Goal: Task Accomplishment & Management: Manage account settings

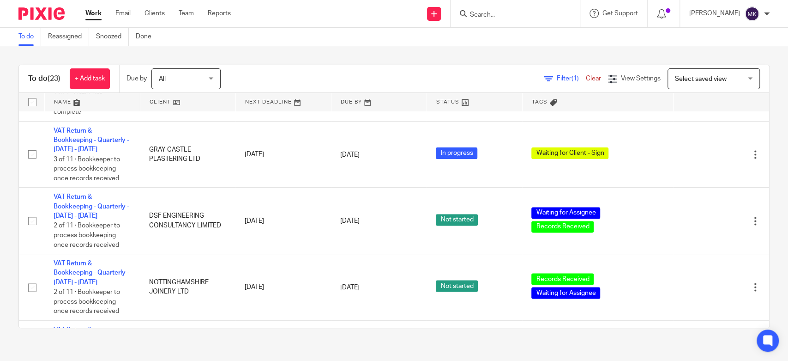
scroll to position [952, 0]
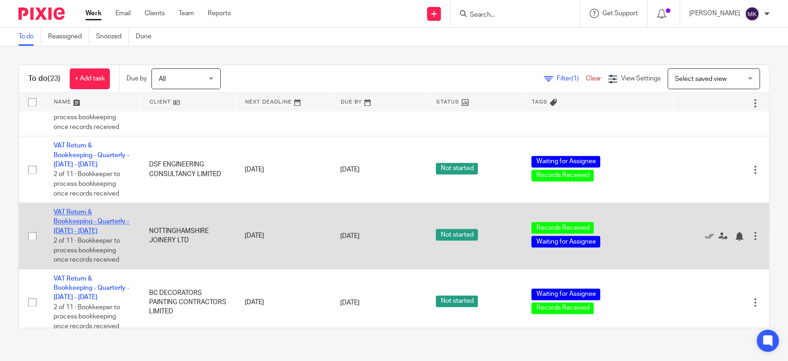
click at [65, 217] on link "VAT Return & Bookkeeping - Quarterly - [DATE] - [DATE]" at bounding box center [92, 221] width 76 height 25
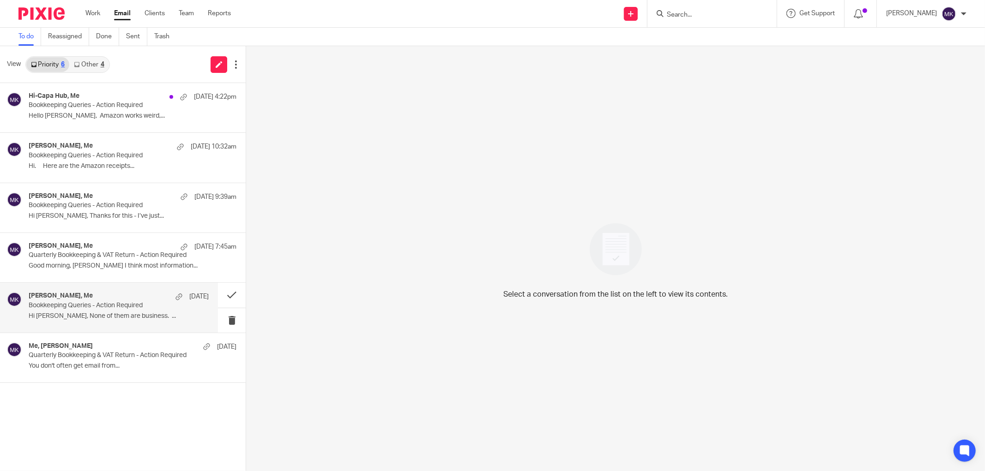
click at [142, 308] on p "Bookkeeping Queries - Action Required" at bounding box center [101, 306] width 144 height 8
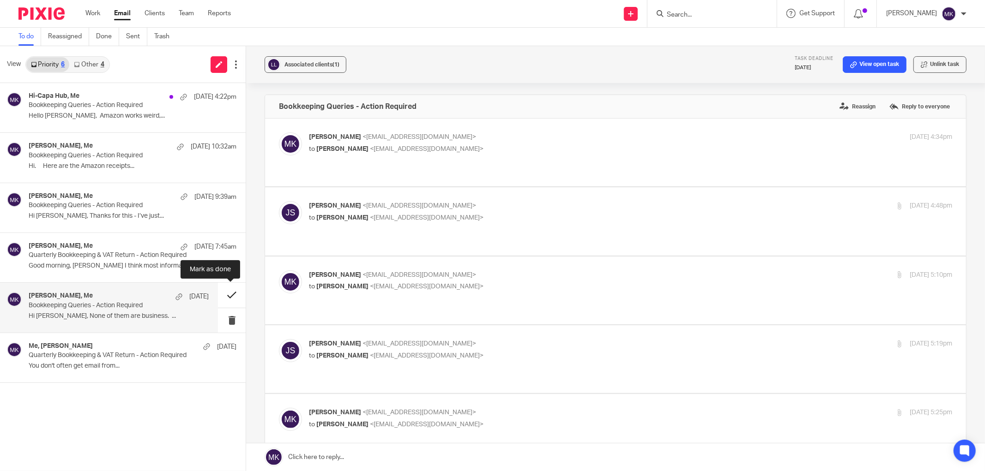
click at [230, 302] on button at bounding box center [232, 295] width 28 height 24
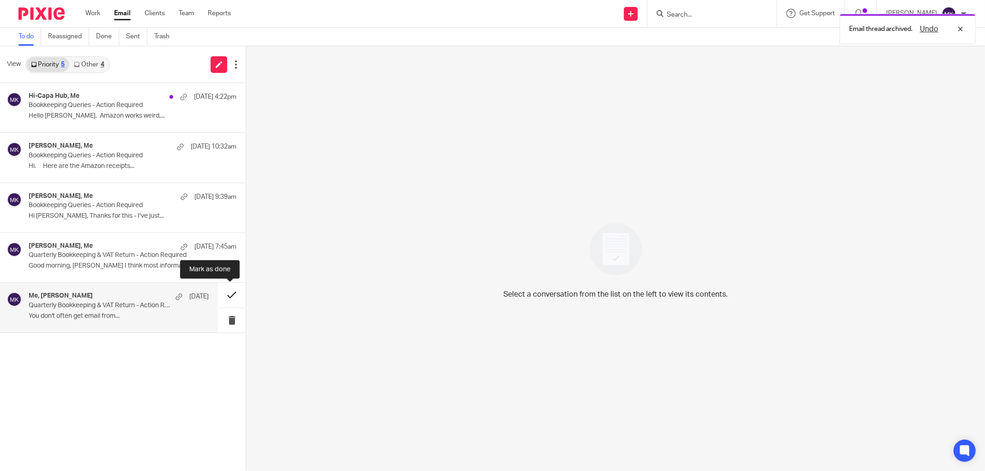
click at [225, 290] on button at bounding box center [232, 295] width 28 height 24
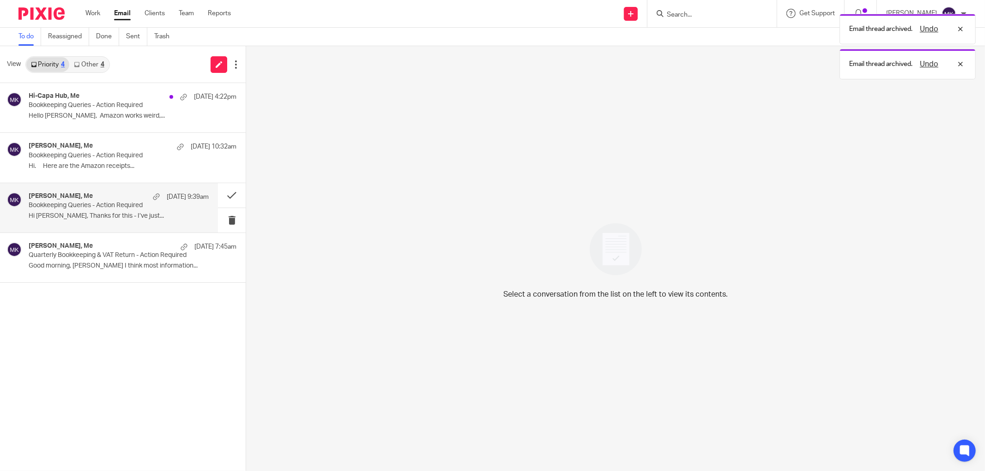
click at [71, 203] on p "Bookkeeping Queries - Action Required" at bounding box center [101, 206] width 144 height 8
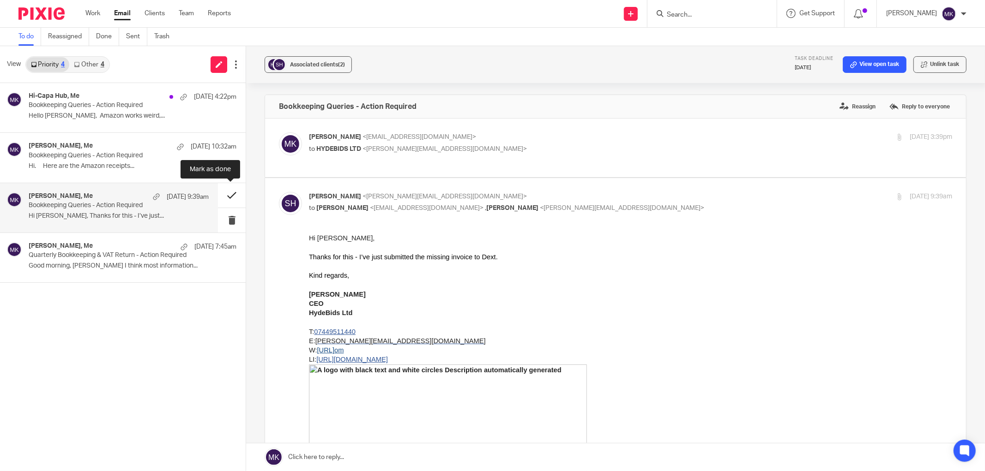
click at [227, 199] on button at bounding box center [232, 195] width 28 height 24
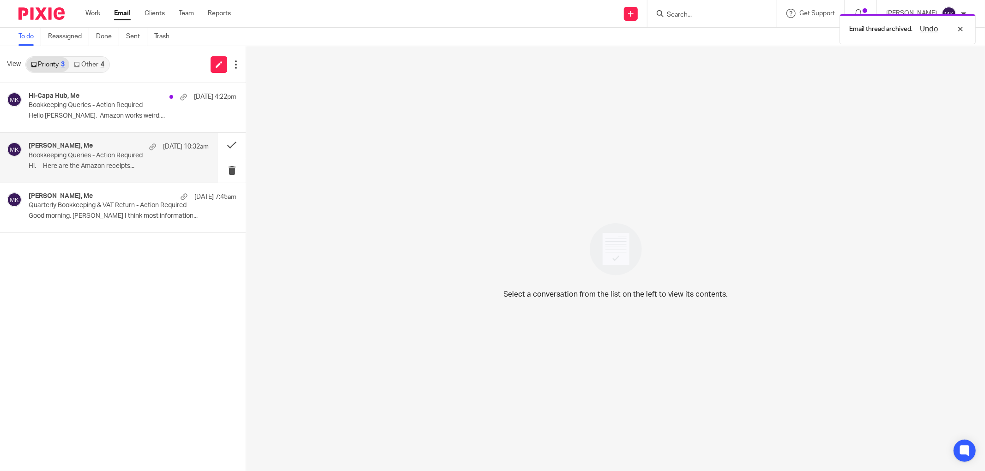
click at [129, 167] on p "Hi. Here are the Amazon receipts..." at bounding box center [119, 167] width 180 height 8
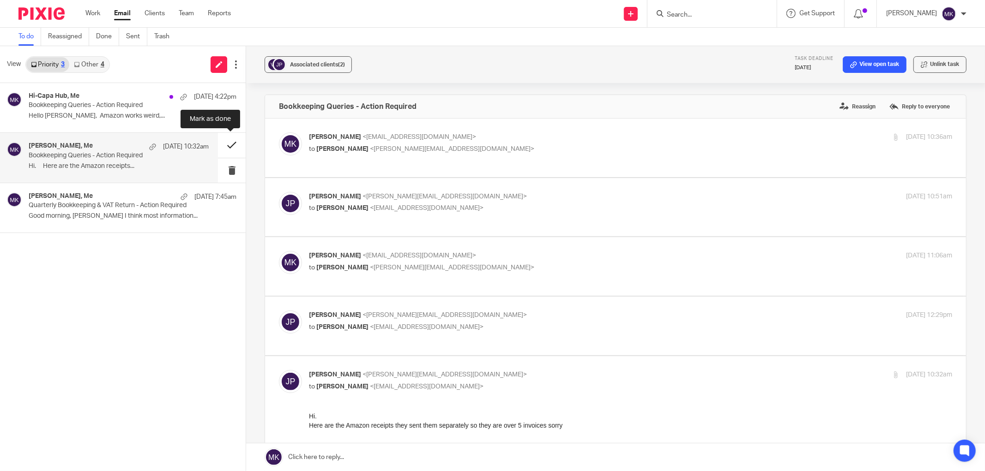
click at [226, 149] on button at bounding box center [232, 145] width 28 height 24
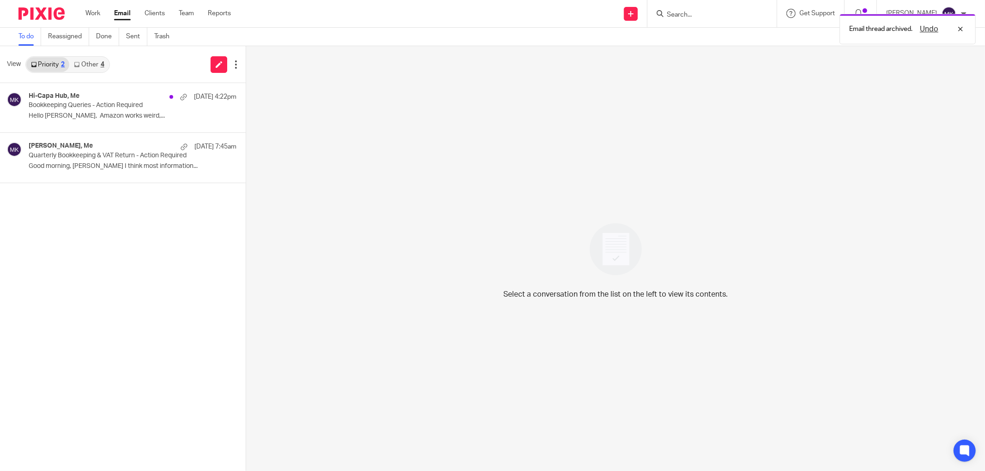
click at [101, 65] on div "4" at bounding box center [103, 64] width 4 height 6
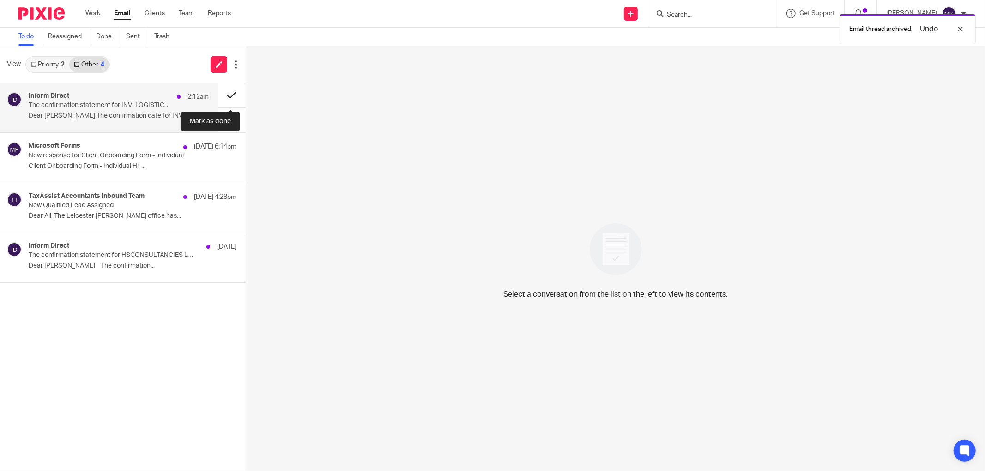
click at [227, 88] on button at bounding box center [232, 95] width 28 height 24
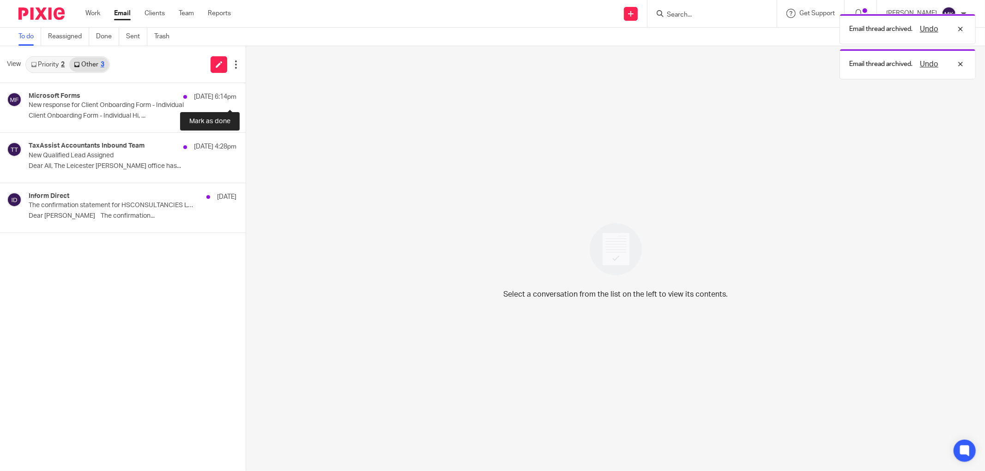
click at [246, 88] on button at bounding box center [249, 95] width 7 height 24
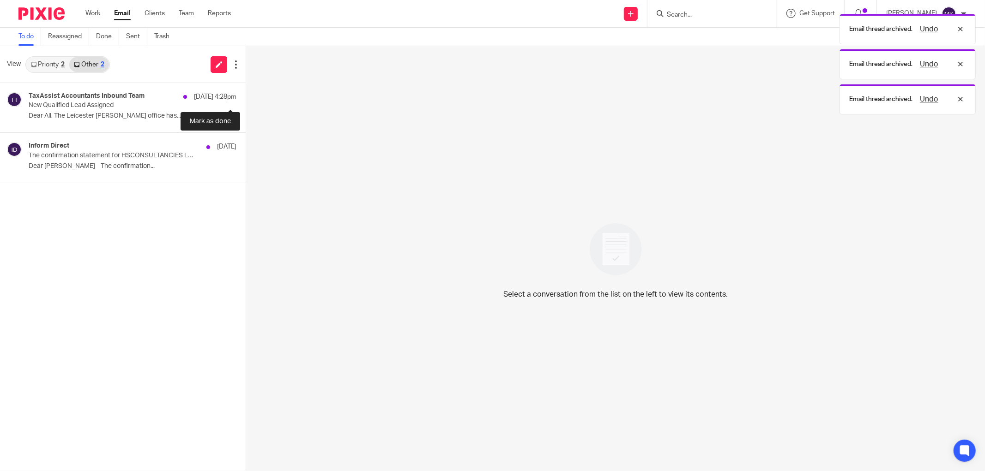
click at [246, 88] on button at bounding box center [249, 95] width 7 height 24
click at [246, 133] on button at bounding box center [249, 145] width 7 height 24
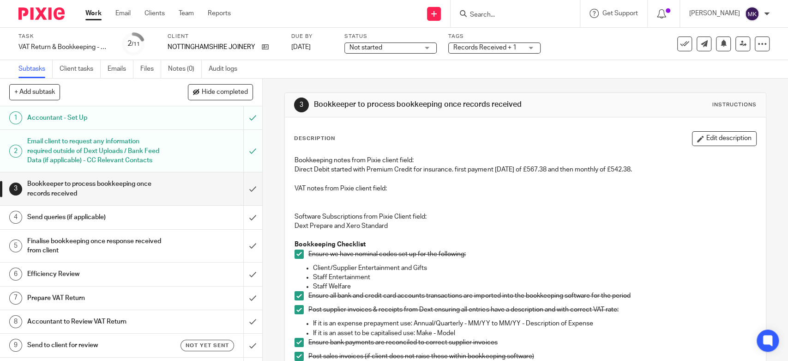
click at [543, 227] on p "Dext Prepare and Xero Standard" at bounding box center [525, 225] width 461 height 9
click at [652, 188] on p "VAT notes from Pixie client field:" at bounding box center [525, 188] width 461 height 9
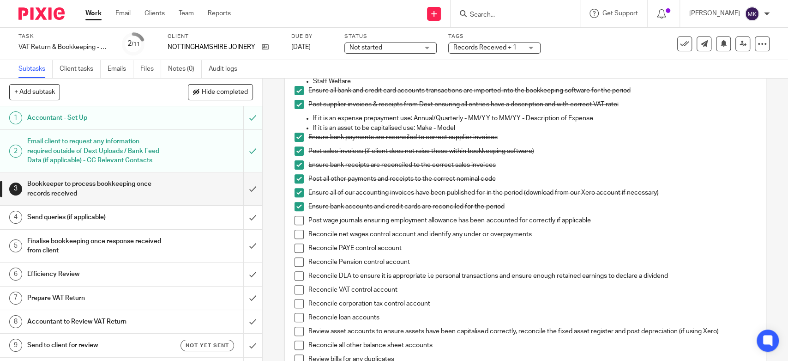
scroll to position [256, 0]
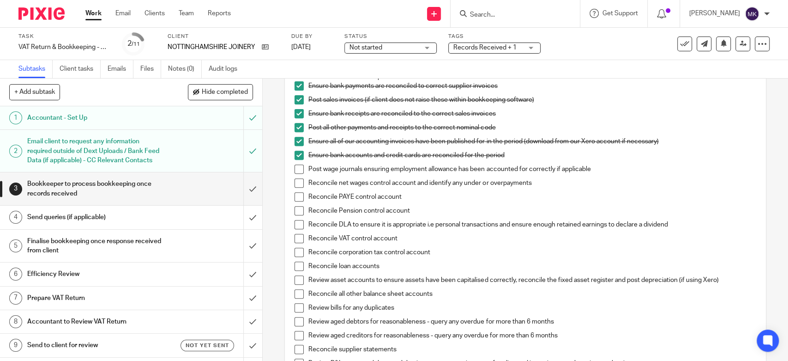
click at [300, 167] on span at bounding box center [299, 168] width 9 height 9
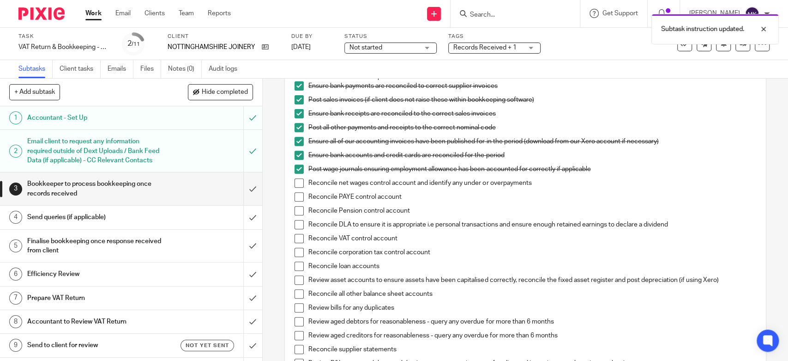
click at [291, 179] on div "Bookkeeping notes from Pixie client field: Direct Debit started with Premium Cr…" at bounding box center [525, 204] width 471 height 619
click at [298, 183] on span at bounding box center [299, 182] width 9 height 9
click at [298, 191] on li "Reconcile net wages control account and identify any under or overpayments" at bounding box center [525, 185] width 461 height 14
click at [296, 199] on span at bounding box center [299, 196] width 9 height 9
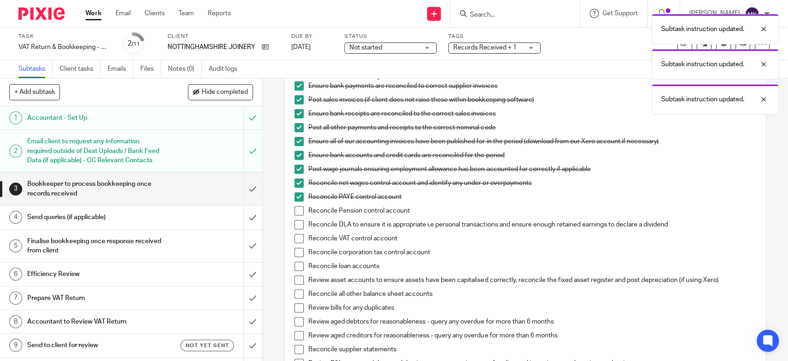
click at [298, 208] on span at bounding box center [299, 210] width 9 height 9
click at [299, 220] on span at bounding box center [299, 224] width 9 height 9
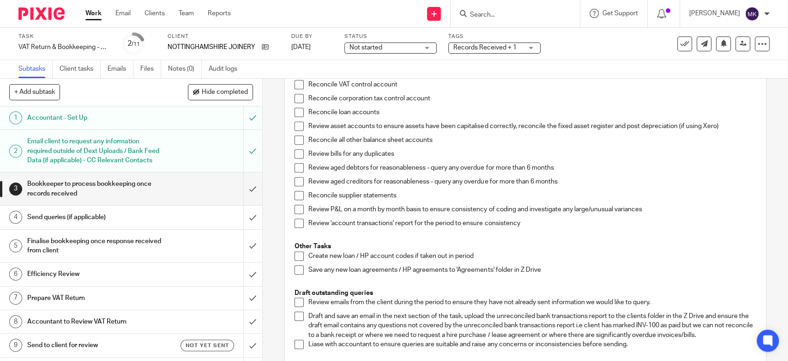
scroll to position [359, 0]
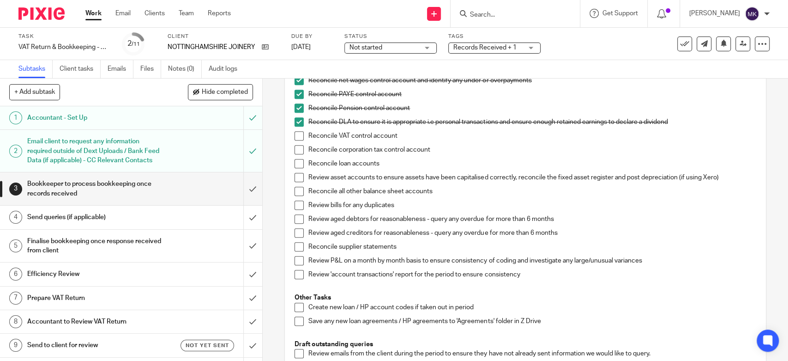
click at [295, 131] on span at bounding box center [299, 135] width 9 height 9
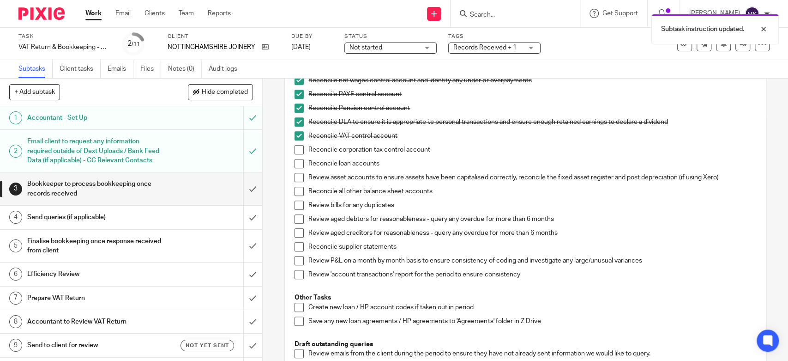
click at [295, 144] on li "Reconcile VAT control account" at bounding box center [525, 138] width 461 height 14
click at [295, 151] on span at bounding box center [299, 149] width 9 height 9
click at [295, 165] on span at bounding box center [299, 163] width 9 height 9
click at [295, 174] on span at bounding box center [299, 177] width 9 height 9
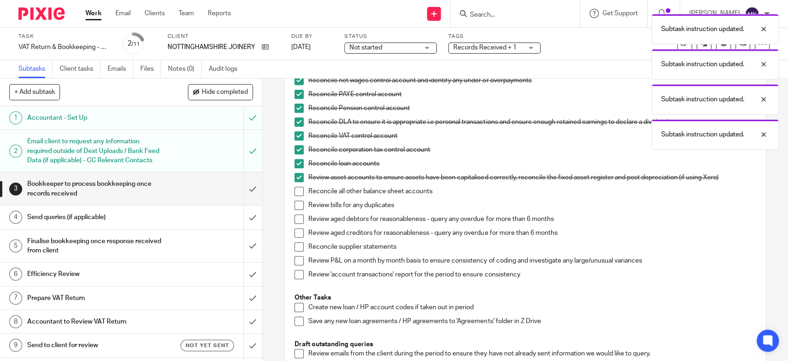
click at [295, 187] on span at bounding box center [299, 191] width 9 height 9
click at [298, 202] on span at bounding box center [299, 204] width 9 height 9
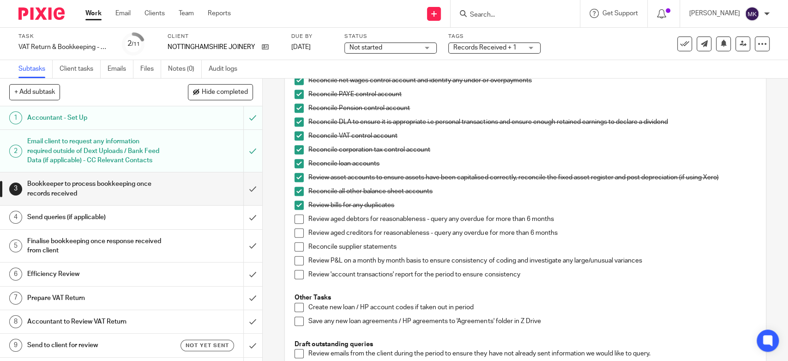
click at [299, 220] on span at bounding box center [299, 218] width 9 height 9
click at [295, 234] on span at bounding box center [299, 232] width 9 height 9
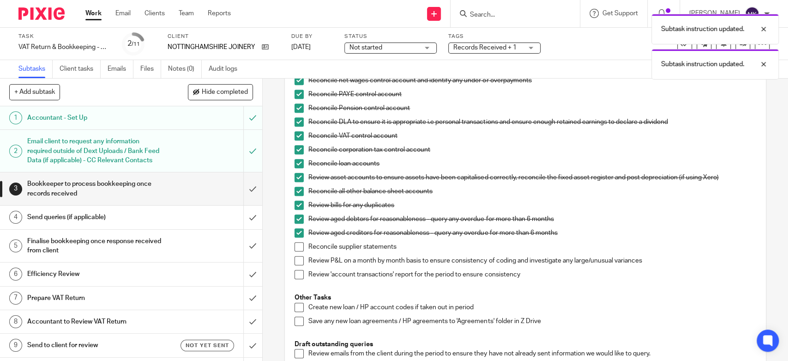
click at [296, 244] on span at bounding box center [299, 246] width 9 height 9
click at [297, 257] on span at bounding box center [299, 260] width 9 height 9
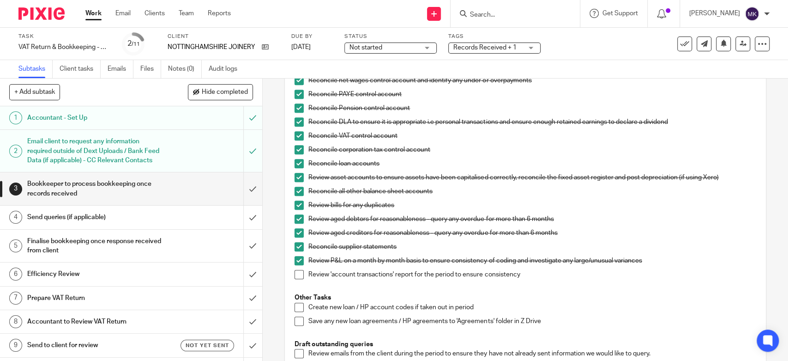
scroll to position [410, 0]
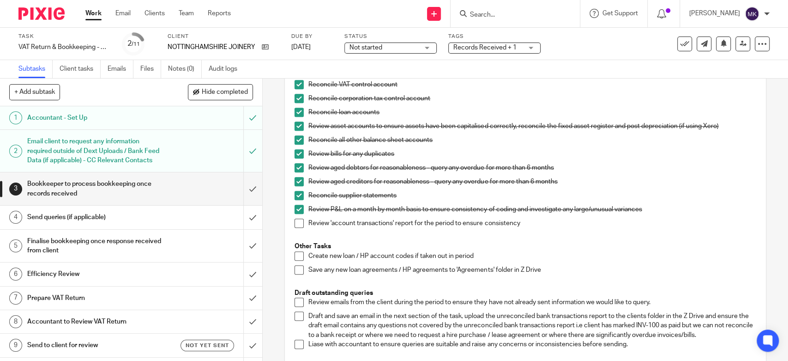
click at [291, 219] on div "Bookkeeping notes from Pixie client field: Direct Debit started with Premium Cr…" at bounding box center [525, 50] width 471 height 619
click at [295, 221] on span at bounding box center [299, 222] width 9 height 9
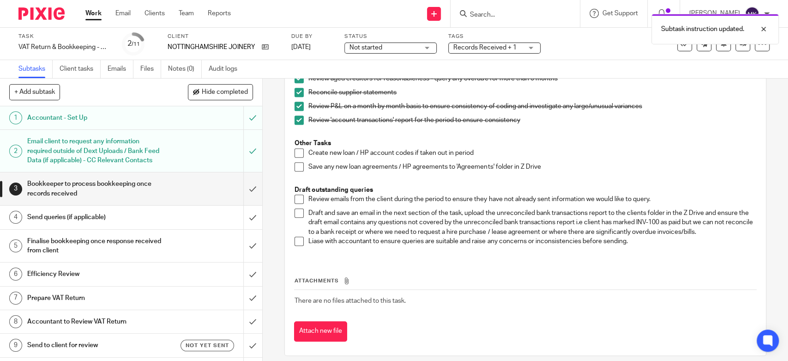
click at [295, 235] on li "Draft and save an email in the next section of the task, upload the unreconcile…" at bounding box center [525, 222] width 461 height 28
click at [295, 239] on span at bounding box center [299, 240] width 9 height 9
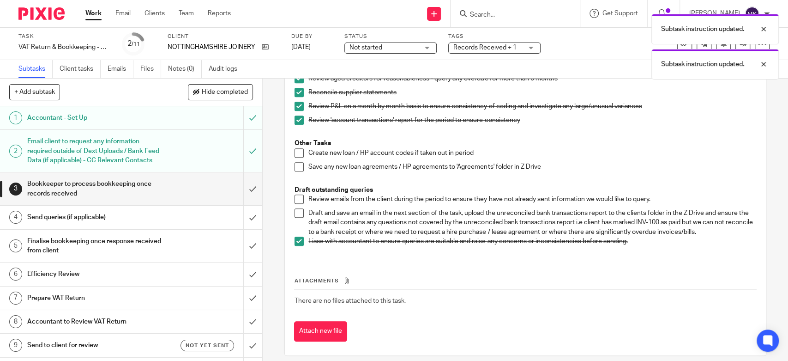
click at [295, 209] on span at bounding box center [299, 212] width 9 height 9
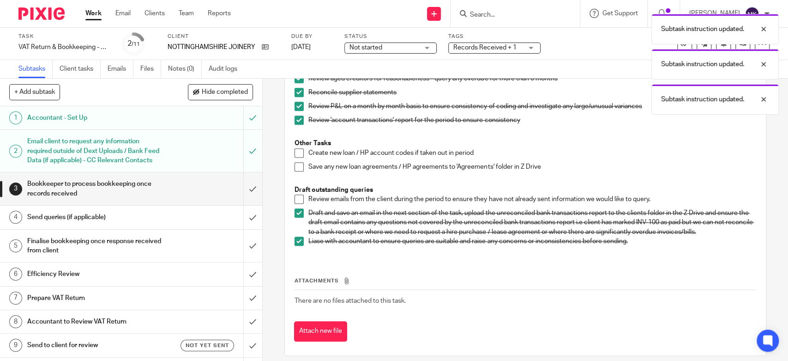
click at [296, 199] on span at bounding box center [299, 198] width 9 height 9
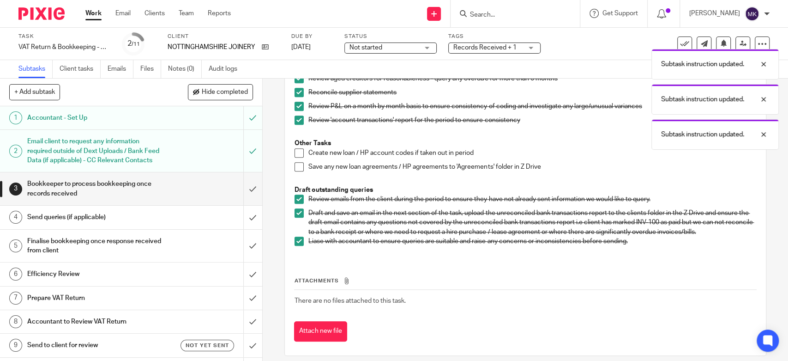
click at [116, 224] on h1 "Send queries (if applicable)" at bounding box center [96, 217] width 138 height 14
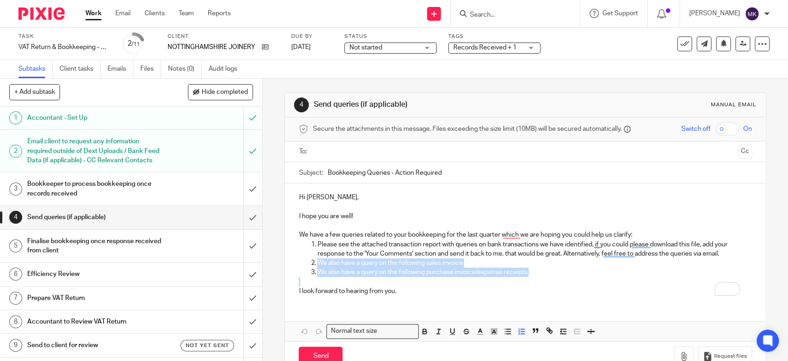
drag, startPoint x: 516, startPoint y: 269, endPoint x: 316, endPoint y: 259, distance: 200.7
click at [316, 259] on div "Hi Andrew, I hope you are well! We have a few queries related to your bookkeepi…" at bounding box center [525, 242] width 481 height 119
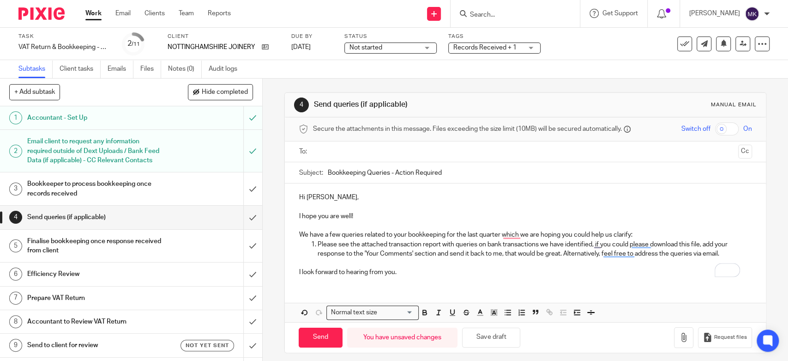
click at [692, 233] on p "We have a few queries related to your bookkeeping for the last quarter which we…" at bounding box center [525, 234] width 453 height 9
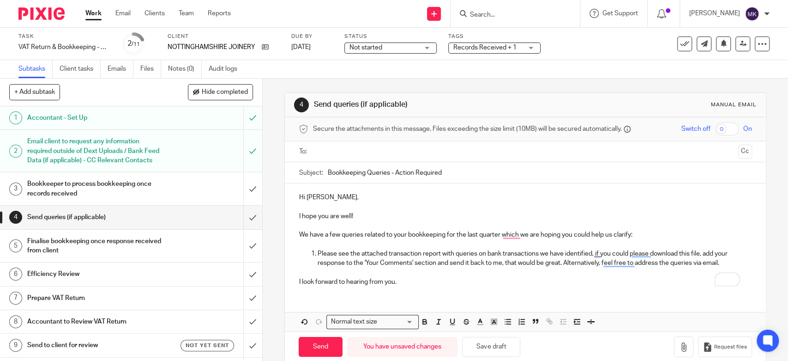
click at [432, 151] on input "text" at bounding box center [525, 151] width 418 height 11
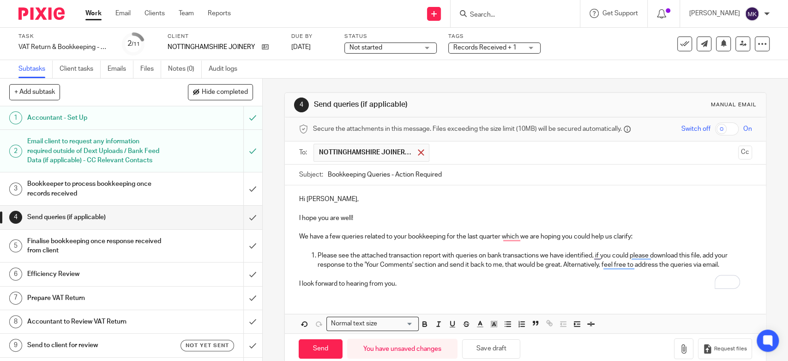
click at [417, 156] on div at bounding box center [421, 152] width 11 height 14
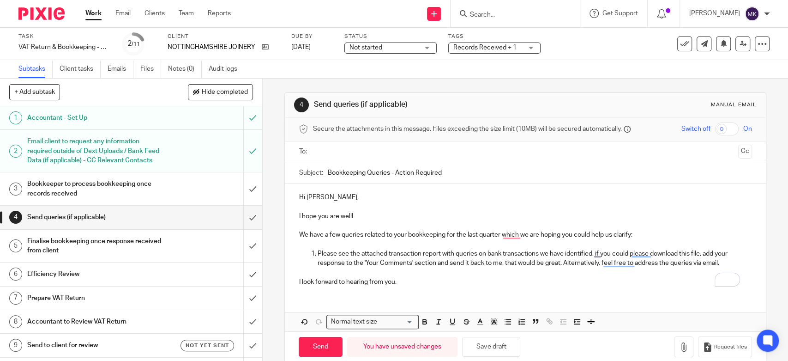
click at [410, 157] on ul at bounding box center [526, 151] width 424 height 15
click at [410, 155] on input "text" at bounding box center [525, 151] width 418 height 11
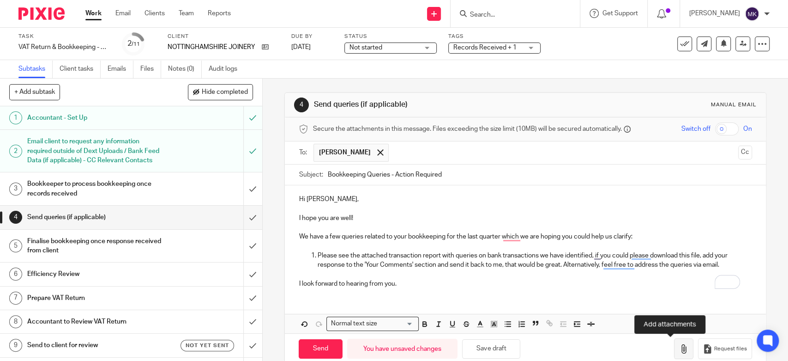
click at [674, 353] on button "button" at bounding box center [683, 348] width 19 height 21
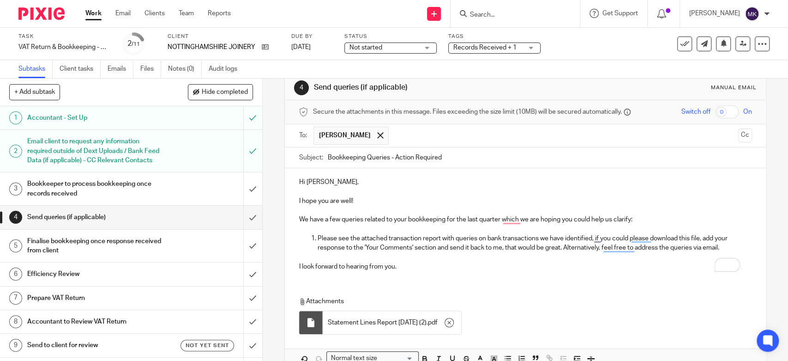
scroll to position [68, 0]
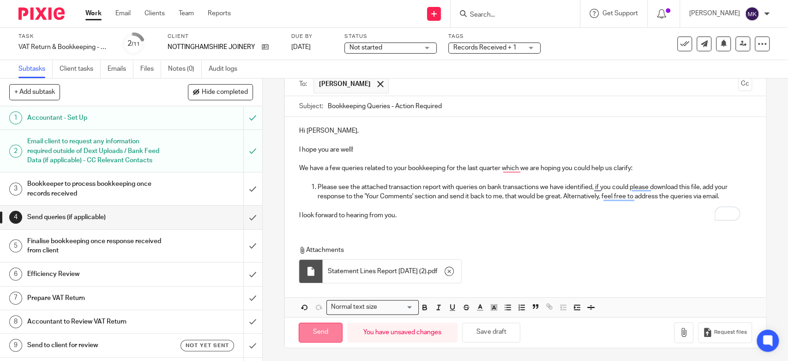
click at [319, 333] on input "Send" at bounding box center [321, 332] width 44 height 20
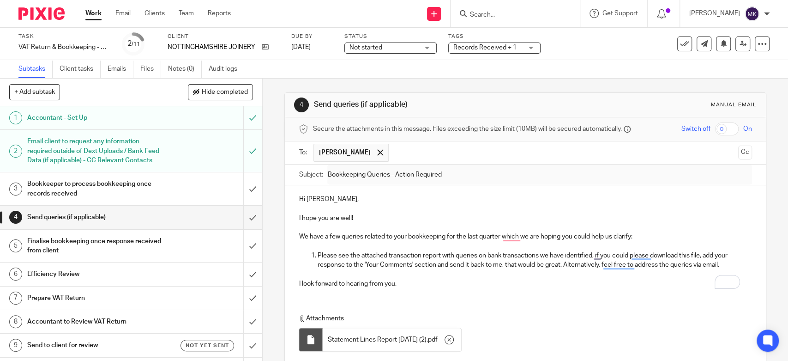
type input "Sent"
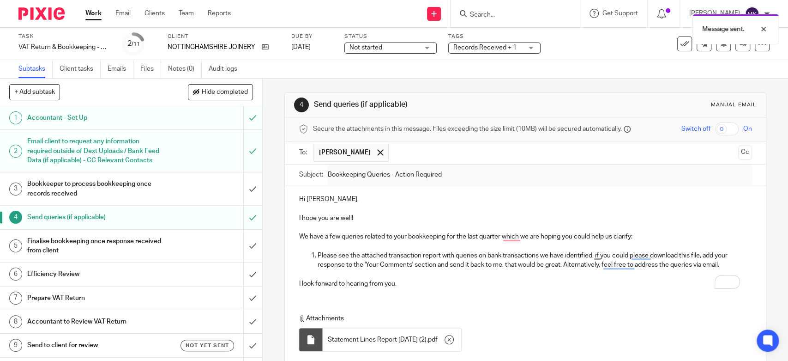
click at [422, 47] on div "Not started Not started" at bounding box center [391, 47] width 92 height 11
click at [389, 93] on div "4 Send queries (if applicable) Manual email" at bounding box center [525, 105] width 481 height 24
click at [407, 56] on div "Task VAT Return & Bookkeeping - Quarterly - May - July, 2025 Save VAT Return & …" at bounding box center [394, 44] width 788 height 32
click at [410, 43] on div "Message sent." at bounding box center [586, 26] width 385 height 35
click at [396, 46] on span "Not started" at bounding box center [384, 48] width 69 height 10
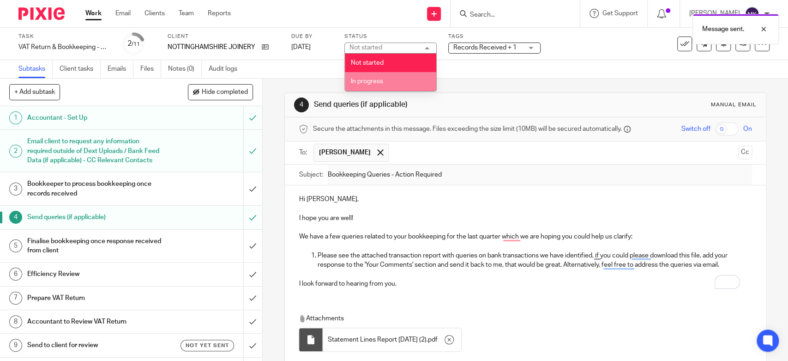
click at [375, 86] on li "In progress" at bounding box center [390, 81] width 91 height 19
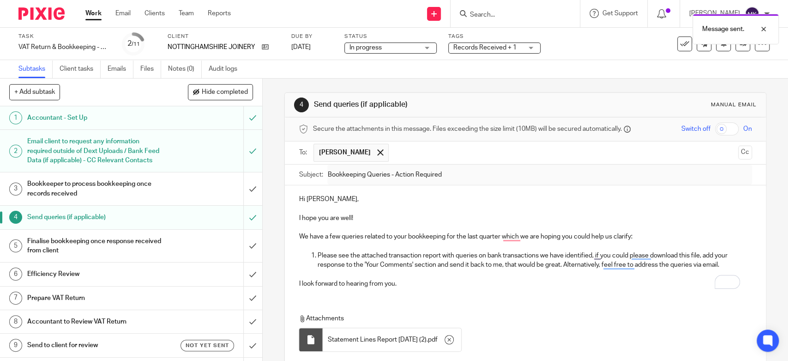
click at [498, 52] on div "Records Received + 1" at bounding box center [494, 47] width 92 height 11
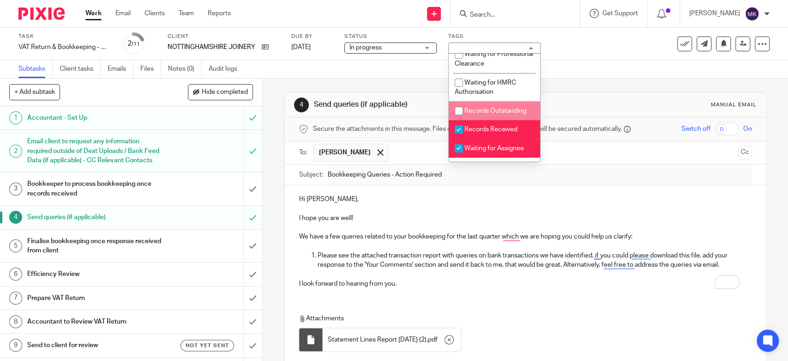
scroll to position [154, 0]
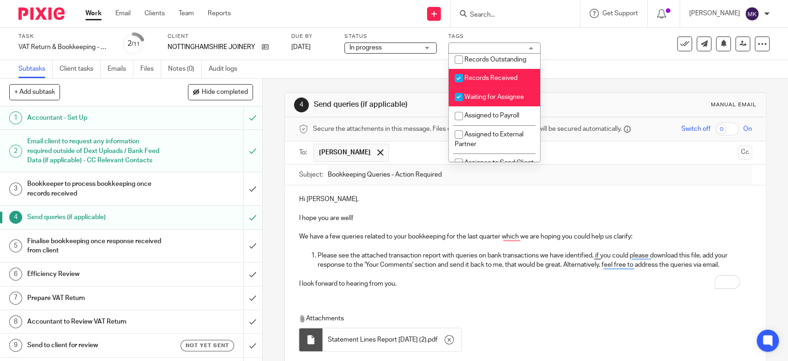
click at [481, 82] on li "Records Received" at bounding box center [494, 78] width 91 height 19
checkbox input "false"
click at [471, 100] on span "Waiting for Assignee" at bounding box center [495, 97] width 60 height 6
checkbox input "false"
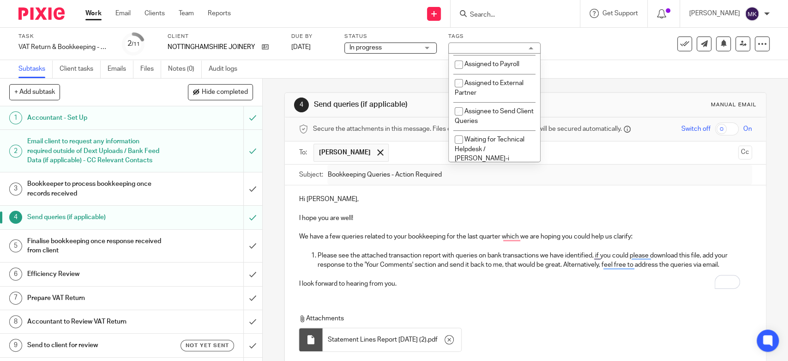
scroll to position [256, 0]
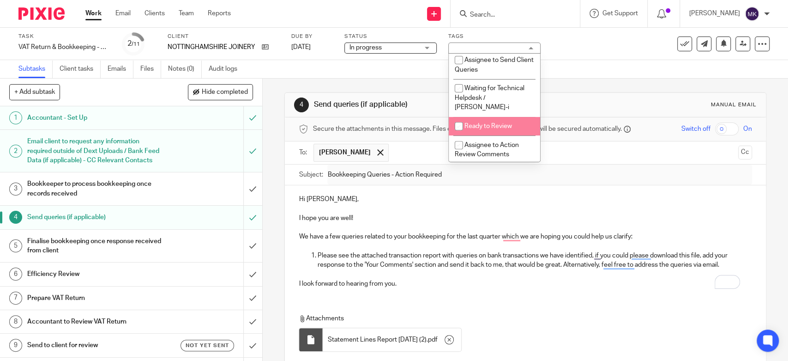
click at [469, 127] on span "Ready to Review" at bounding box center [489, 126] width 48 height 6
checkbox input "false"
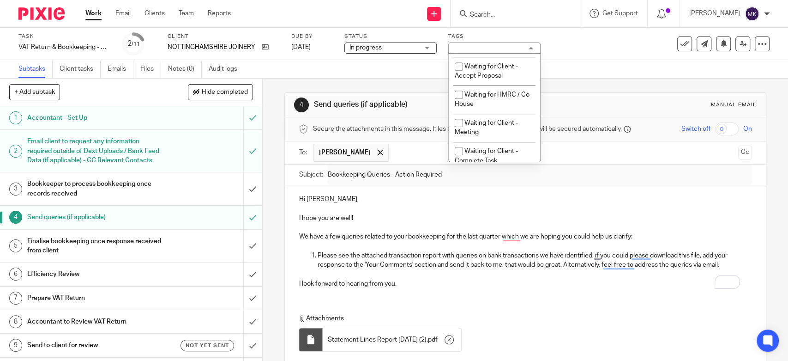
scroll to position [462, 0]
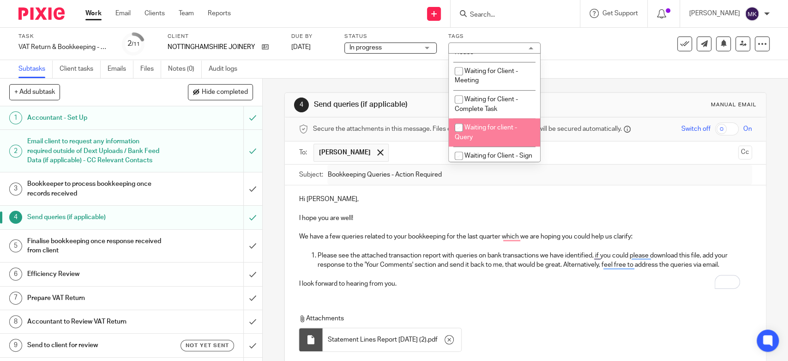
click at [464, 136] on input "checkbox" at bounding box center [459, 128] width 18 height 18
checkbox input "true"
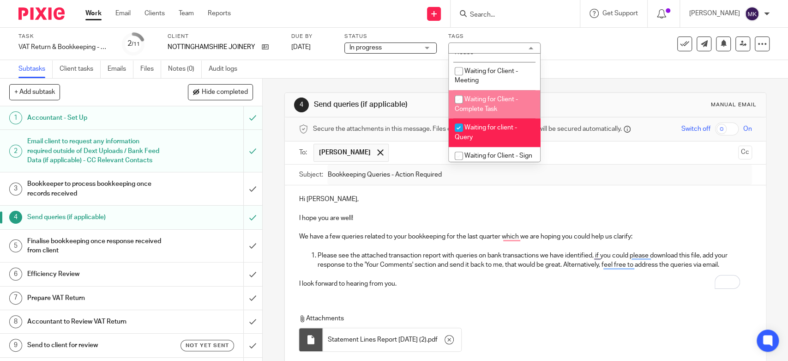
click at [564, 73] on div "Subtasks Client tasks Emails Files Notes (0) Audit logs" at bounding box center [394, 69] width 788 height 18
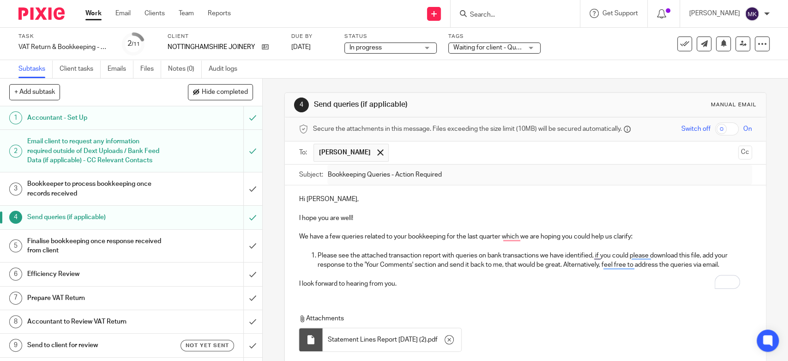
click at [97, 12] on link "Work" at bounding box center [93, 13] width 16 height 9
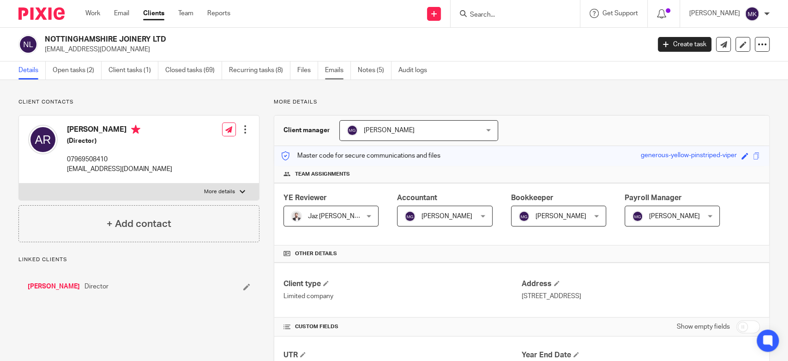
click at [335, 74] on link "Emails" at bounding box center [338, 70] width 26 height 18
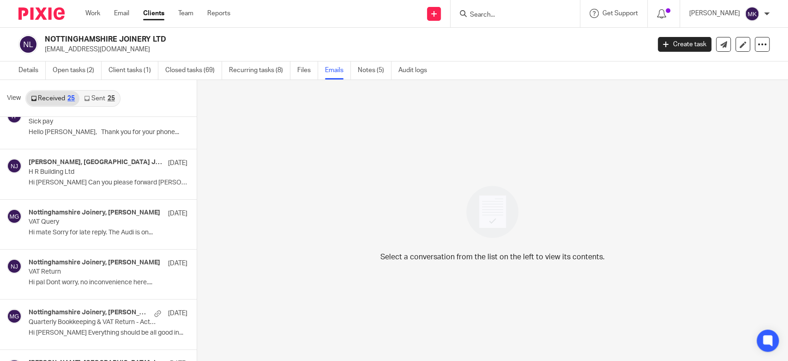
scroll to position [769, 0]
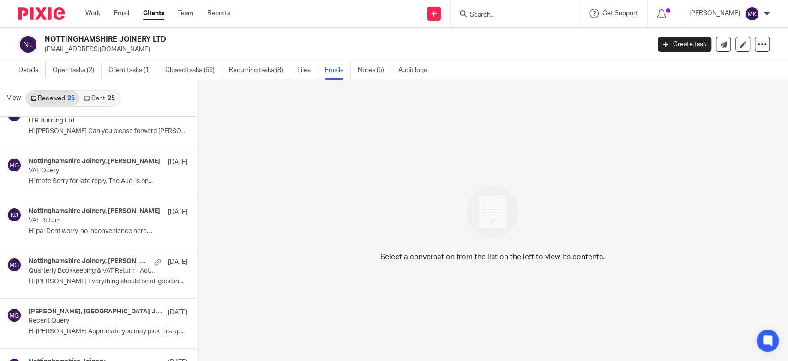
click at [103, 272] on p "Quarterly Bookkeeping & VAT Return - Action Required" at bounding box center [92, 271] width 127 height 8
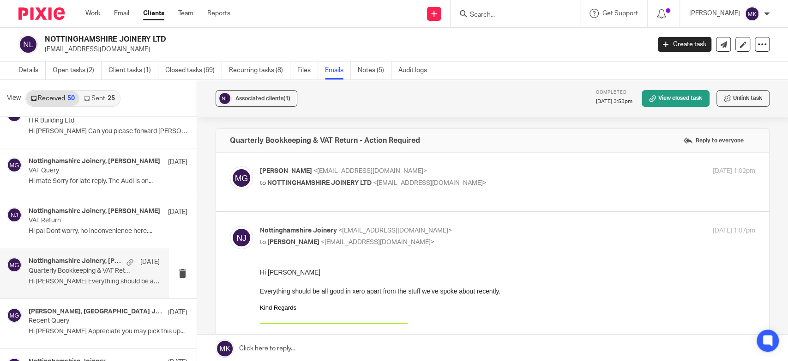
scroll to position [0, 0]
click at [103, 228] on p "Hi pal Dont worry, no inconvenience here...." at bounding box center [94, 231] width 131 height 8
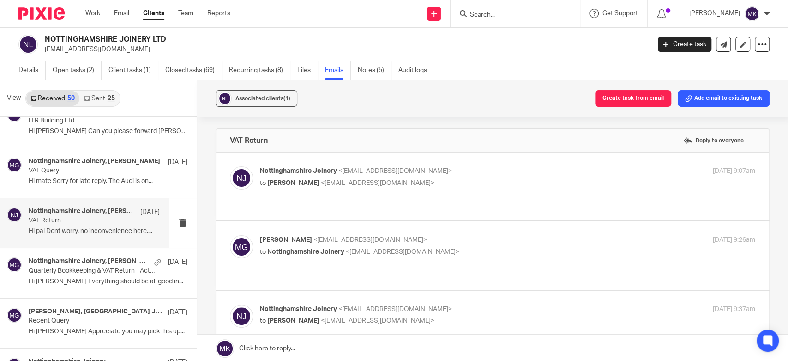
click at [465, 222] on label at bounding box center [492, 255] width 553 height 68
click at [230, 235] on input "checkbox" at bounding box center [230, 235] width 0 height 0
checkbox input "true"
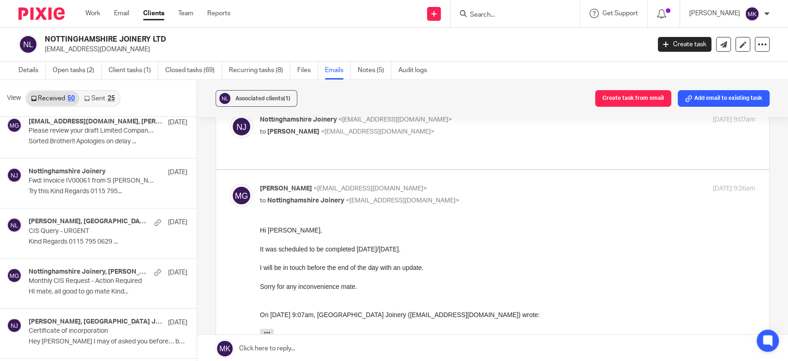
scroll to position [308, 0]
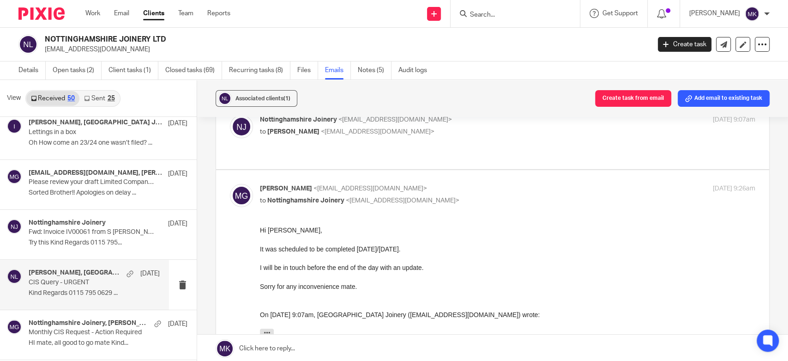
click at [84, 281] on p "CIS Query - URGENT" at bounding box center [81, 282] width 105 height 8
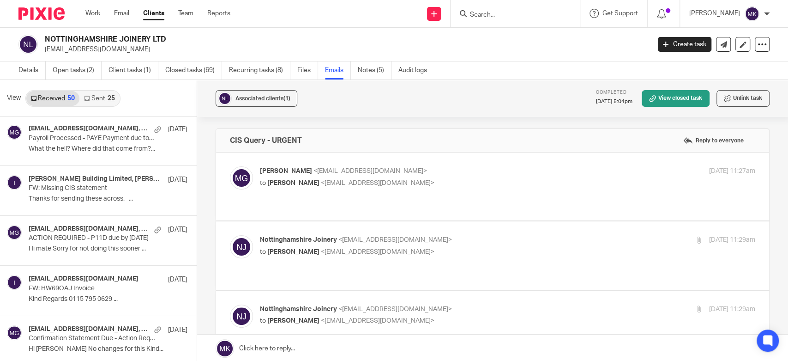
scroll to position [0, 0]
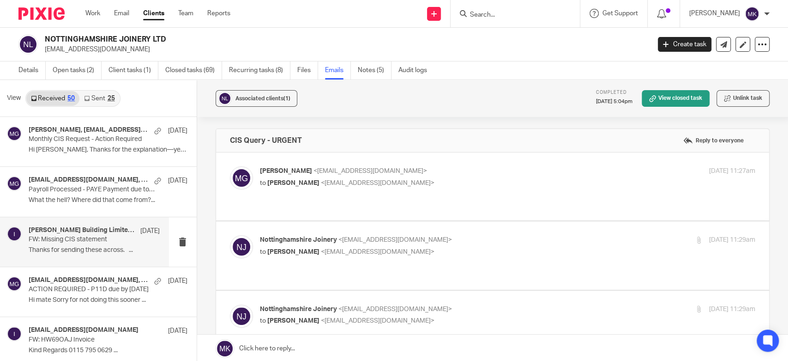
click at [91, 256] on div "[PERSON_NAME] Building Limited, [PERSON_NAME], [PERSON_NAME], [EMAIL_ADDRESS][D…" at bounding box center [94, 241] width 131 height 31
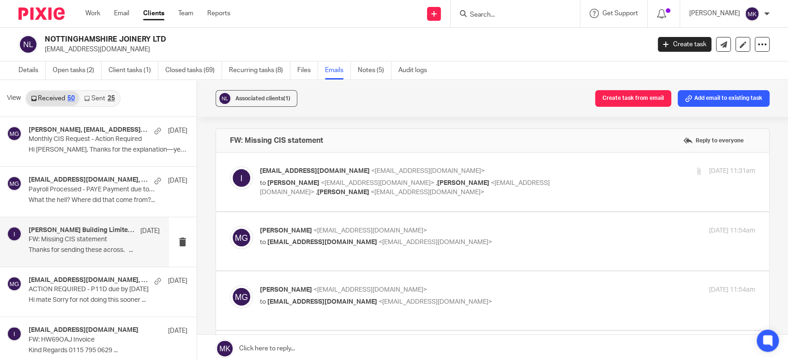
scroll to position [51, 0]
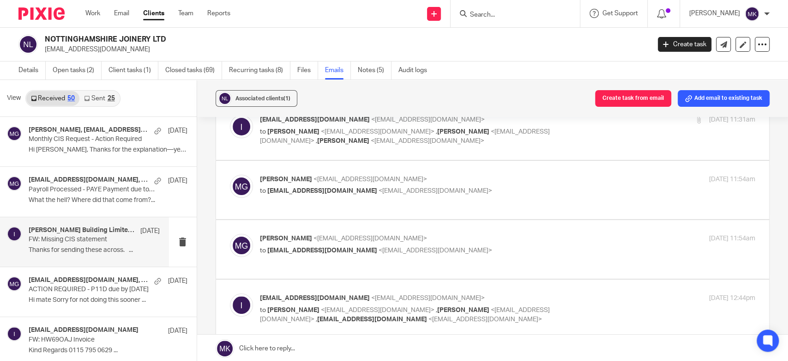
click at [469, 168] on label at bounding box center [492, 190] width 553 height 59
click at [230, 174] on input "checkbox" at bounding box center [230, 174] width 0 height 0
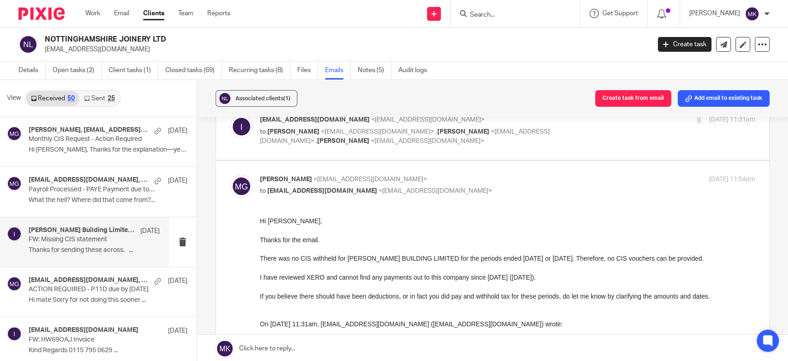
scroll to position [0, 0]
click at [469, 168] on label at bounding box center [492, 284] width 553 height 246
click at [230, 174] on input "checkbox" at bounding box center [230, 174] width 0 height 0
checkbox input "false"
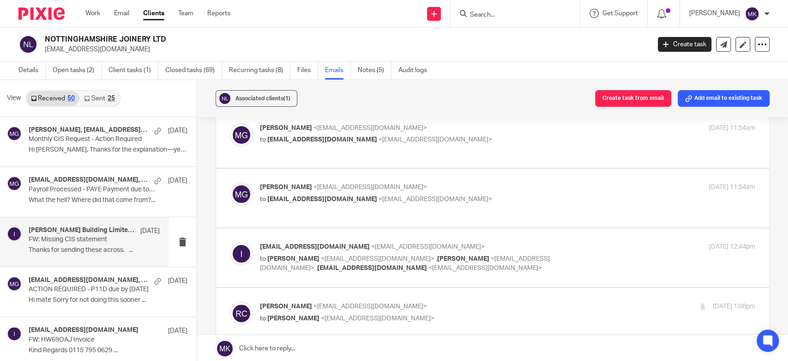
scroll to position [154, 0]
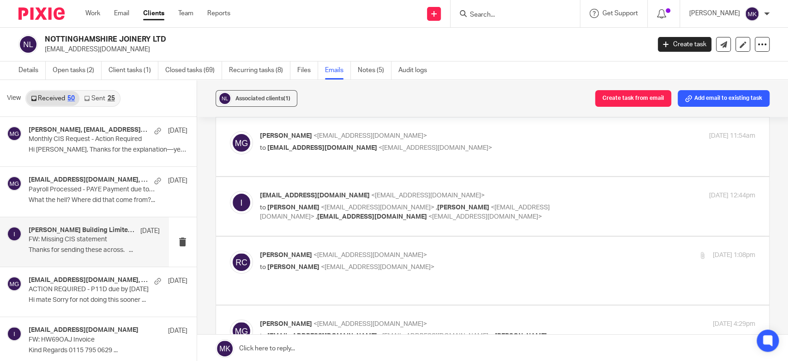
click at [524, 191] on p "info@nottinghamshirejoinery.co.uk <info@nottinghamshirejoinery.co.uk>" at bounding box center [425, 196] width 331 height 10
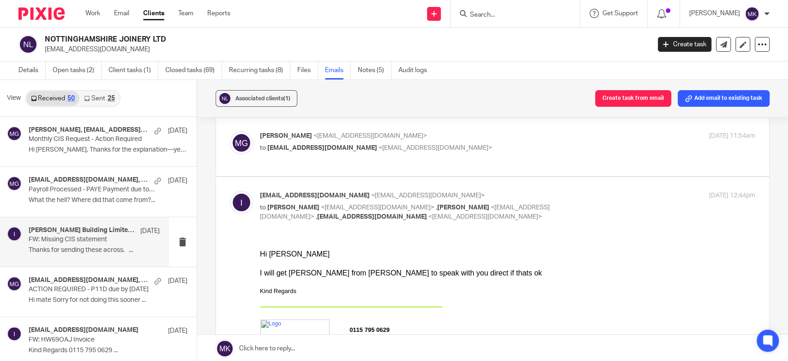
scroll to position [0, 0]
click at [524, 191] on p "info@nottinghamshirejoinery.co.uk <info@nottinghamshirejoinery.co.uk>" at bounding box center [425, 196] width 331 height 10
checkbox input "false"
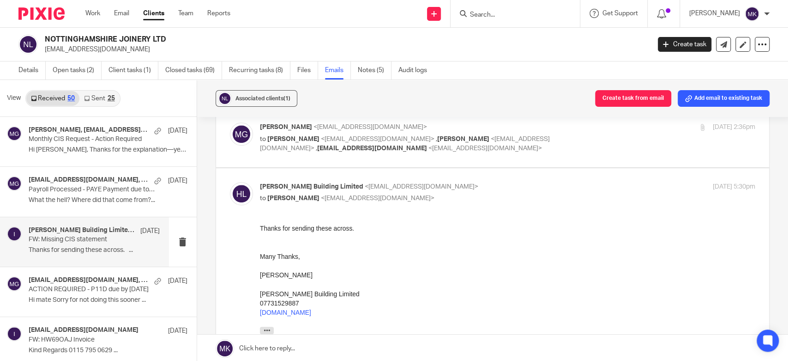
scroll to position [359, 0]
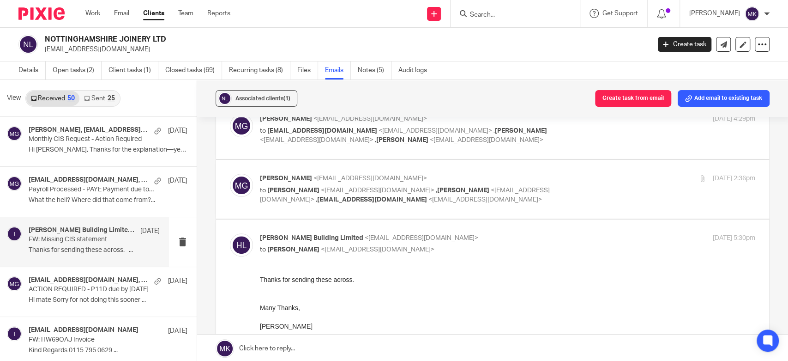
click at [540, 186] on p "to Harry Cooper <info@hrcooper.co.uk> , Ross Cooper <invoice@hrcooper.co.uk> , …" at bounding box center [425, 195] width 331 height 19
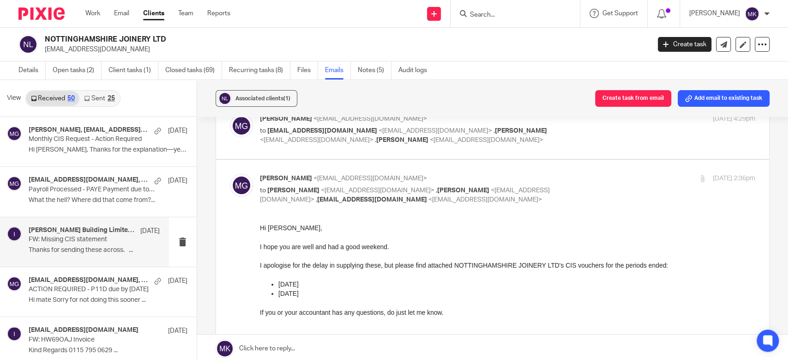
scroll to position [0, 0]
click at [540, 186] on p "to Harry Cooper <info@hrcooper.co.uk> , Ross Cooper <invoice@hrcooper.co.uk> , …" at bounding box center [425, 195] width 331 height 19
checkbox input "false"
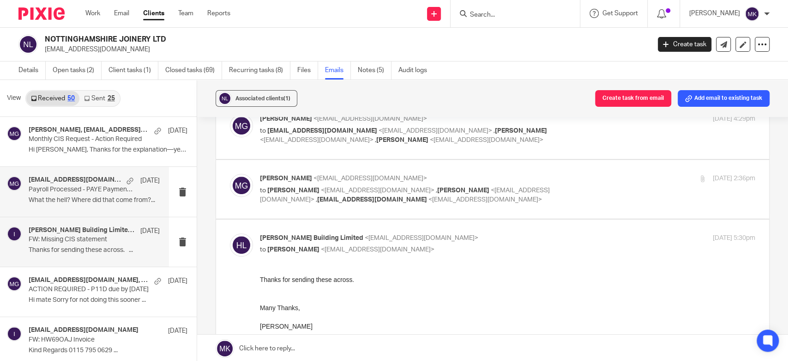
click at [102, 202] on p "What the hell? Where did that come from?..." at bounding box center [94, 200] width 131 height 8
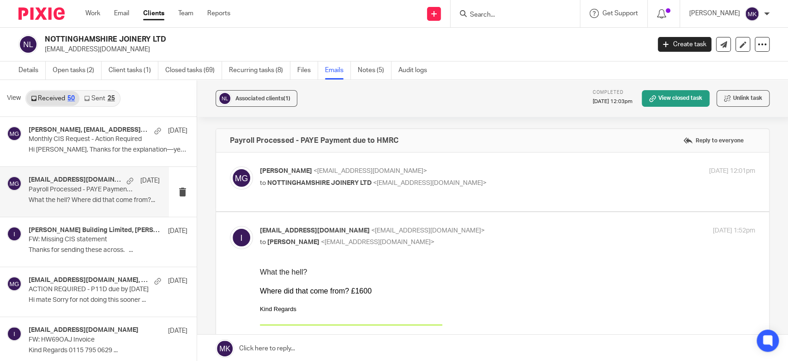
click at [521, 186] on p "to NOTTINGHAMSHIRE JOINERY LTD <info@nottinghamshirejoinery.co.uk>" at bounding box center [425, 183] width 331 height 10
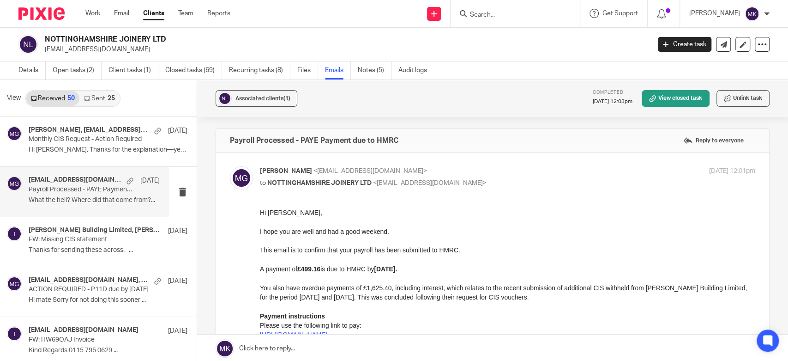
click at [521, 186] on p "to NOTTINGHAMSHIRE JOINERY LTD <info@nottinghamshirejoinery.co.uk>" at bounding box center [425, 183] width 331 height 10
checkbox input "false"
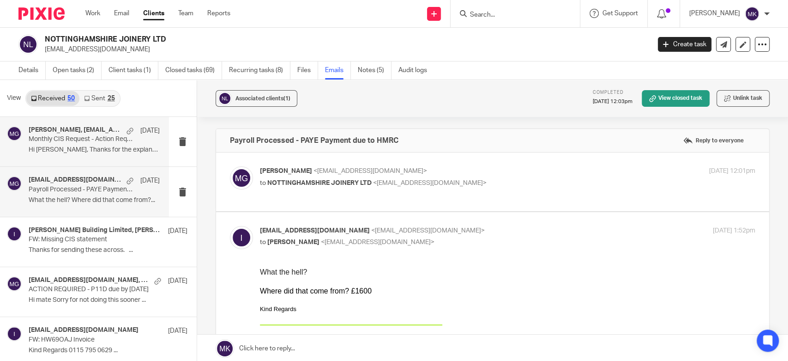
click at [117, 163] on div "Mason Graves, info@nottinghamshirejoinery.co.uk 22 Jul Monthly CIS Request - Ac…" at bounding box center [84, 141] width 169 height 49
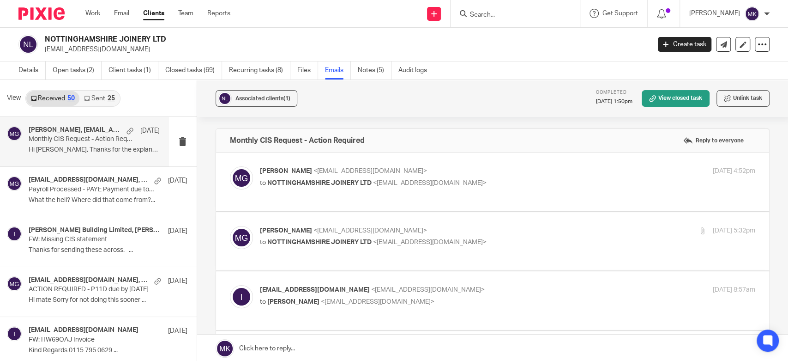
click at [515, 176] on div "Mason Graves <mgraves@taxassist.co.uk> to NOTTINGHAMSHIRE JOINERY LTD <info@not…" at bounding box center [425, 176] width 331 height 21
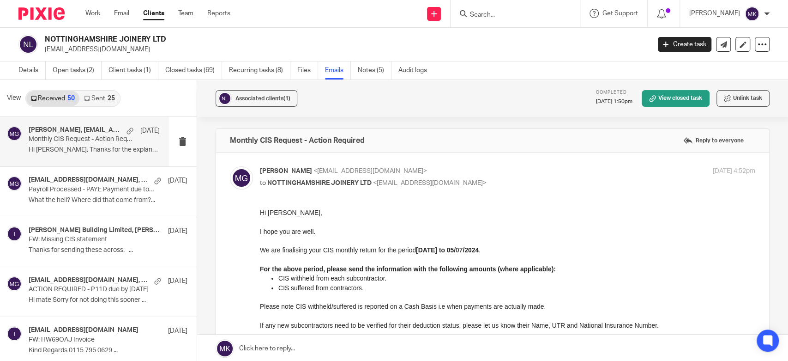
click at [515, 176] on div "Mason Graves <mgraves@taxassist.co.uk> to NOTTINGHAMSHIRE JOINERY LTD <info@not…" at bounding box center [425, 176] width 331 height 21
checkbox input "false"
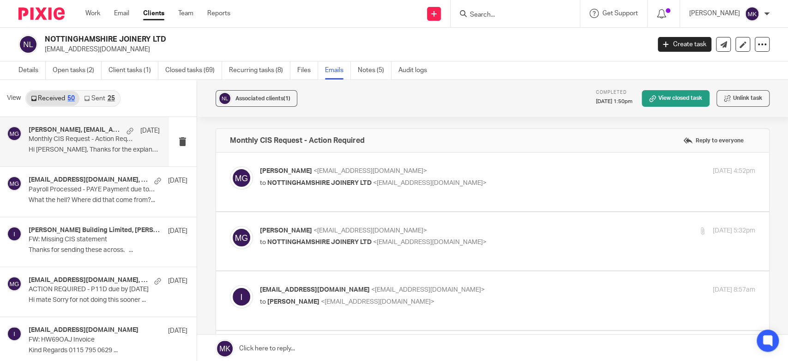
click at [502, 232] on p "Mason Graves <mgraves@taxassist.co.uk>" at bounding box center [425, 231] width 331 height 10
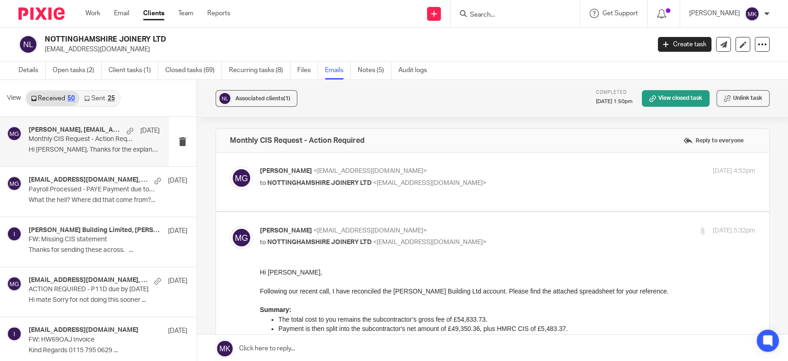
click at [502, 232] on p "Mason Graves <mgraves@taxassist.co.uk>" at bounding box center [425, 231] width 331 height 10
checkbox input "false"
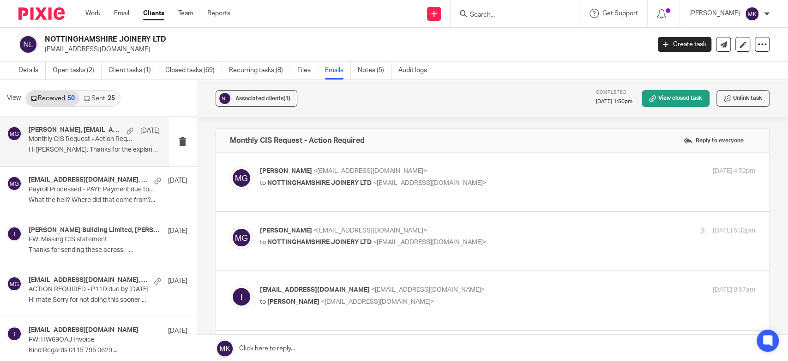
scroll to position [103, 0]
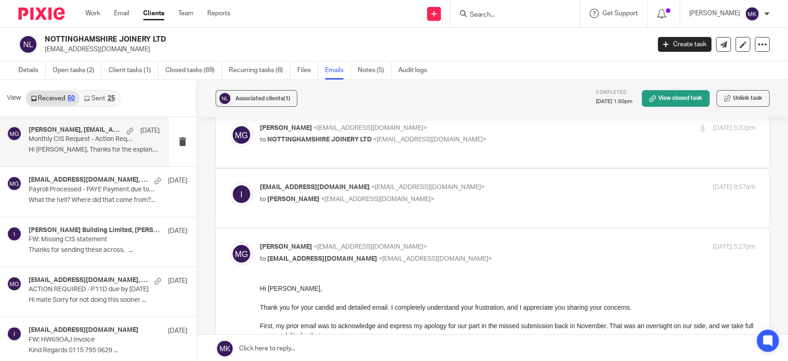
click at [518, 195] on p "to Mason Graves <mgraves@taxassist.co.uk>" at bounding box center [425, 199] width 331 height 10
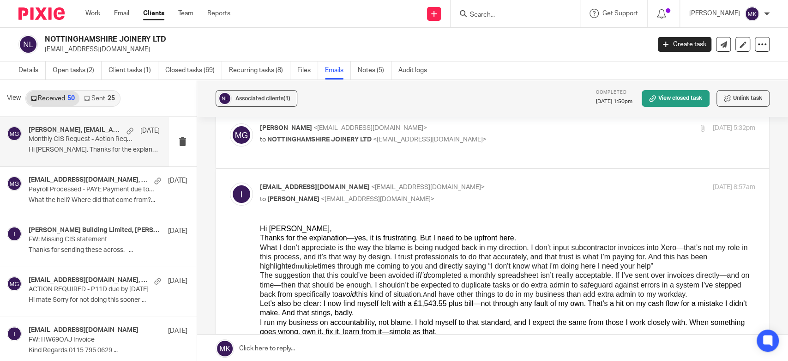
scroll to position [0, 0]
click at [518, 190] on p "info@nottinghamshirejoinery.co.uk <info@nottinghamshirejoinery.co.uk>" at bounding box center [425, 187] width 331 height 10
checkbox input "false"
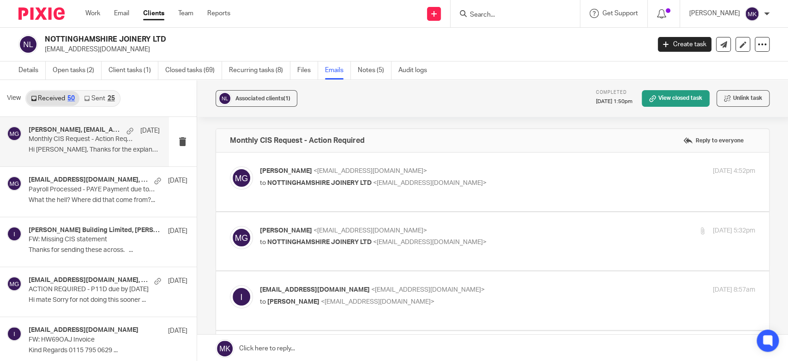
click at [116, 97] on link "Sent 25" at bounding box center [99, 98] width 40 height 15
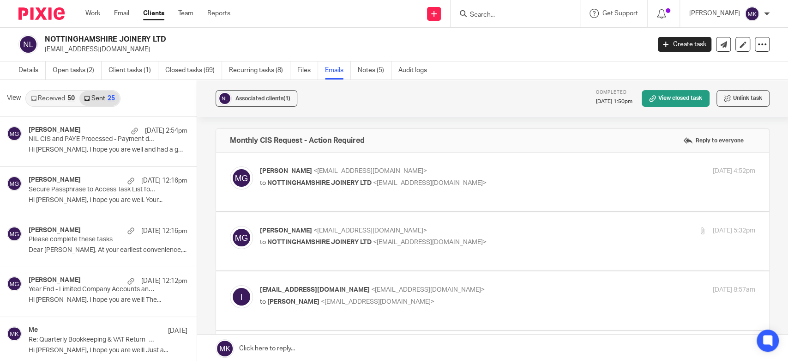
scroll to position [1, 0]
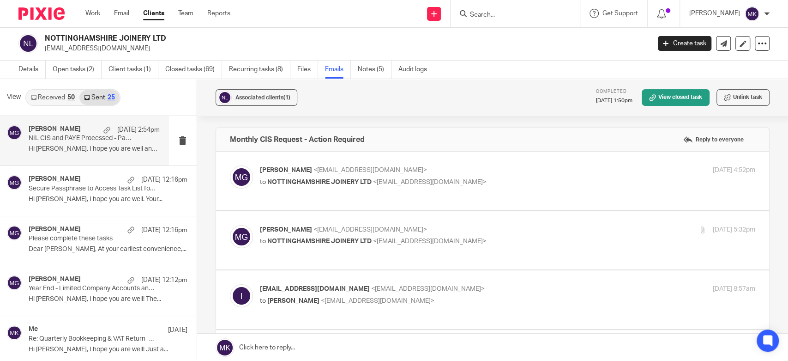
click at [97, 148] on p "Hi Andy, I hope you are well and had a good..." at bounding box center [94, 149] width 131 height 8
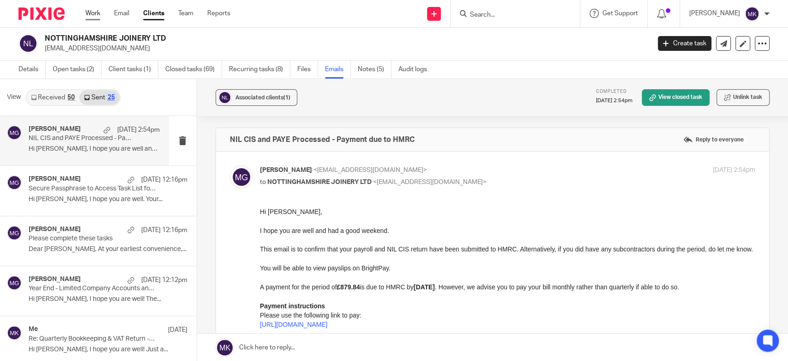
scroll to position [0, 0]
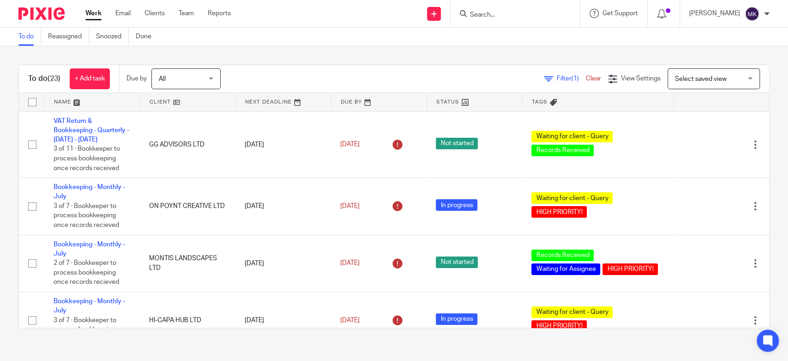
click at [544, 76] on icon at bounding box center [548, 78] width 9 height 9
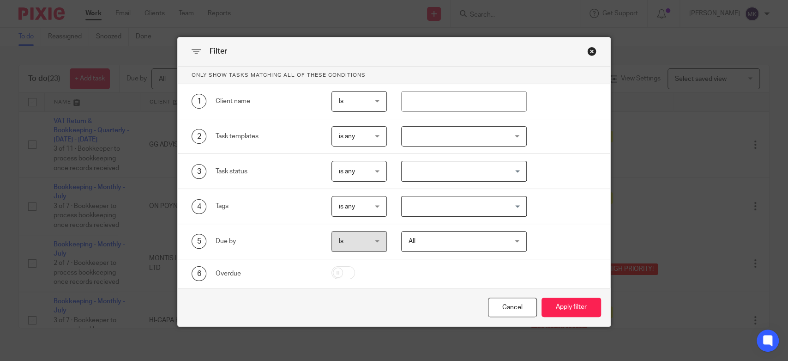
click at [426, 200] on input "Search for option" at bounding box center [462, 206] width 118 height 16
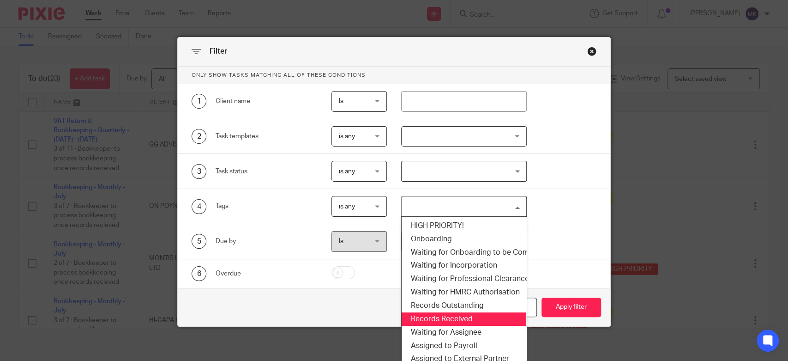
click at [464, 323] on li "Records Received" at bounding box center [464, 318] width 124 height 13
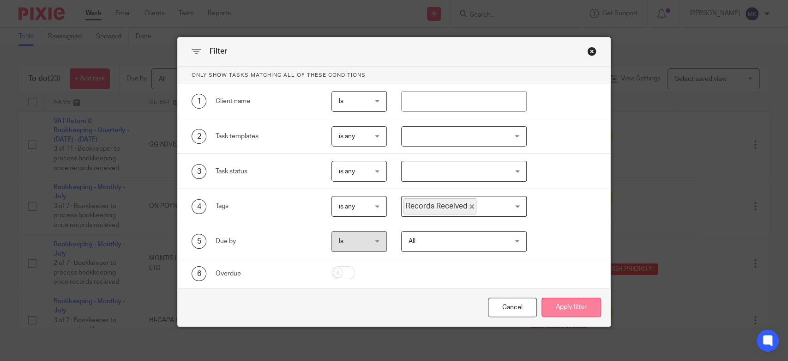
click at [550, 307] on button "Apply filter" at bounding box center [572, 307] width 60 height 20
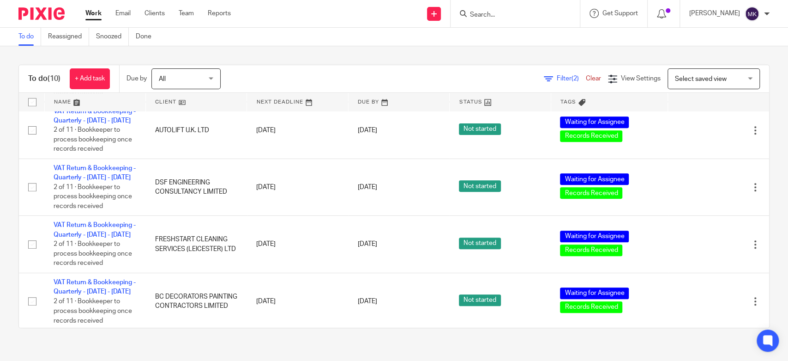
scroll to position [403, 0]
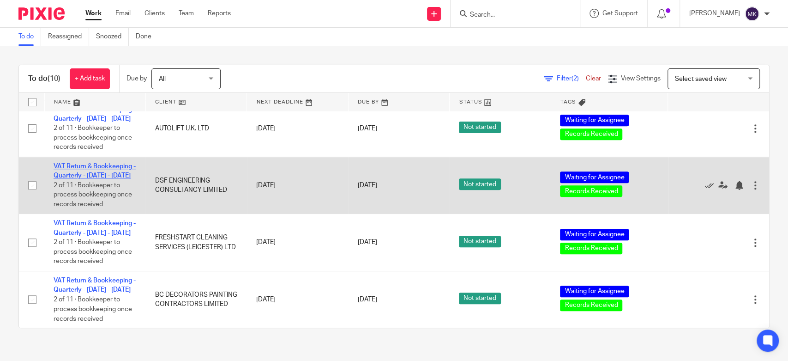
click at [109, 163] on link "VAT Return & Bookkeeping - Quarterly - [DATE] - [DATE]" at bounding box center [95, 171] width 82 height 16
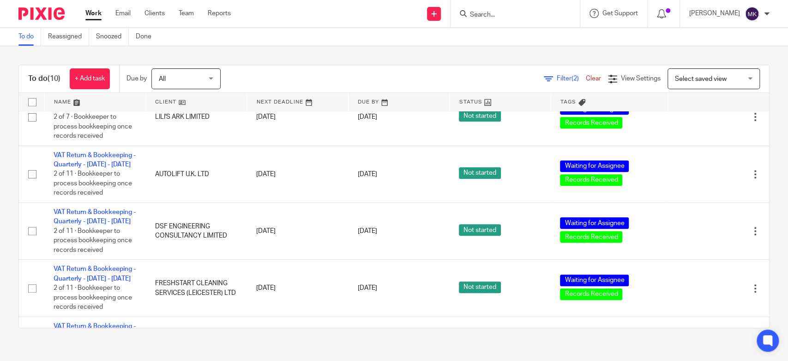
scroll to position [403, 0]
